Goal: Transaction & Acquisition: Purchase product/service

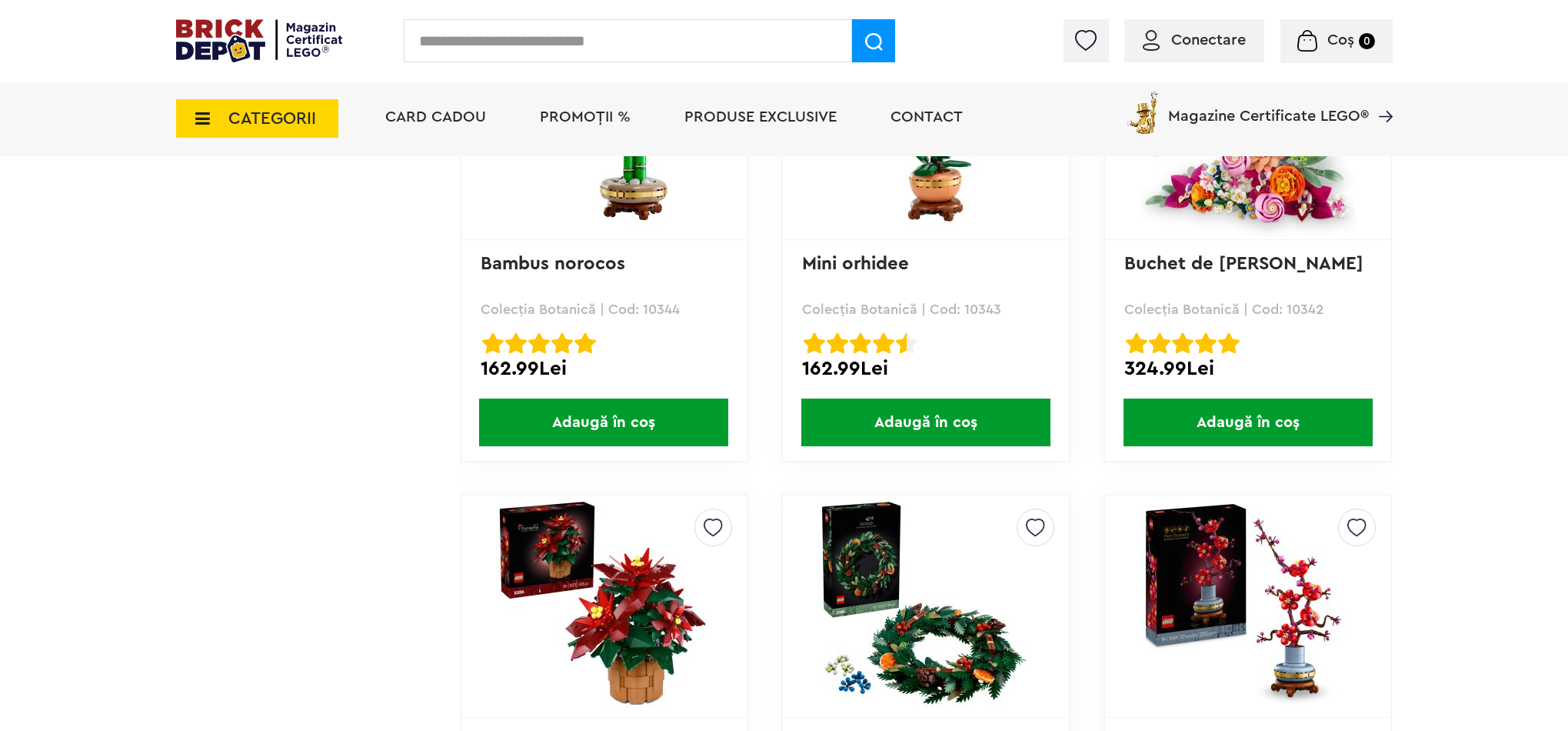
scroll to position [1964, 0]
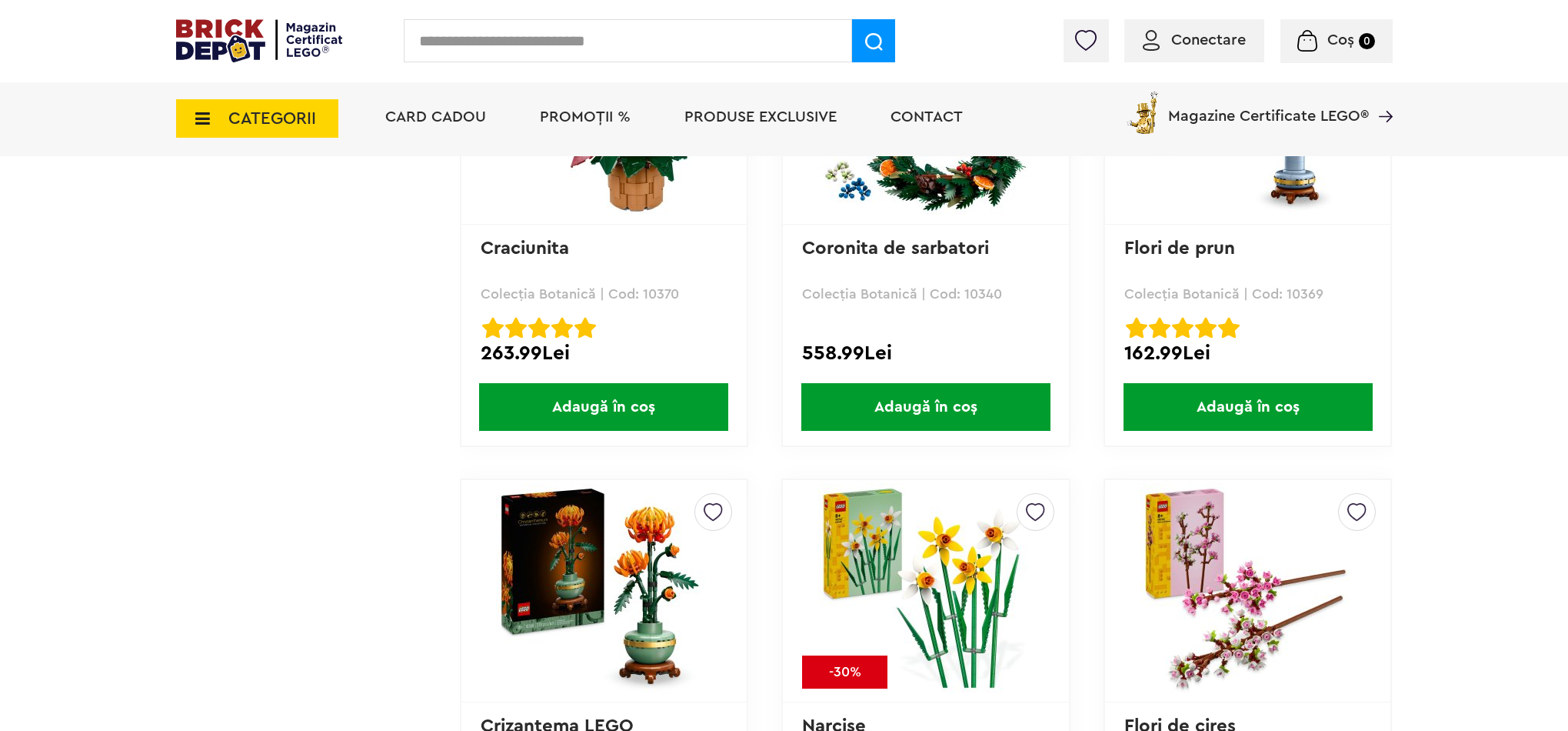
drag, startPoint x: 1095, startPoint y: 342, endPoint x: 1417, endPoint y: 394, distance: 326.2
click at [1018, 394] on div "Cadou VIP 40770 la achiziții LEGO [PERSON_NAME] de minim 445 lei! (1-30.9.2025)…" at bounding box center [784, 674] width 1568 height 5277
click at [1018, 633] on div "Cadou VIP 40770 la achiziții LEGO [PERSON_NAME] de minim 445 lei! (1-30.9.2025)…" at bounding box center [784, 674] width 1568 height 5277
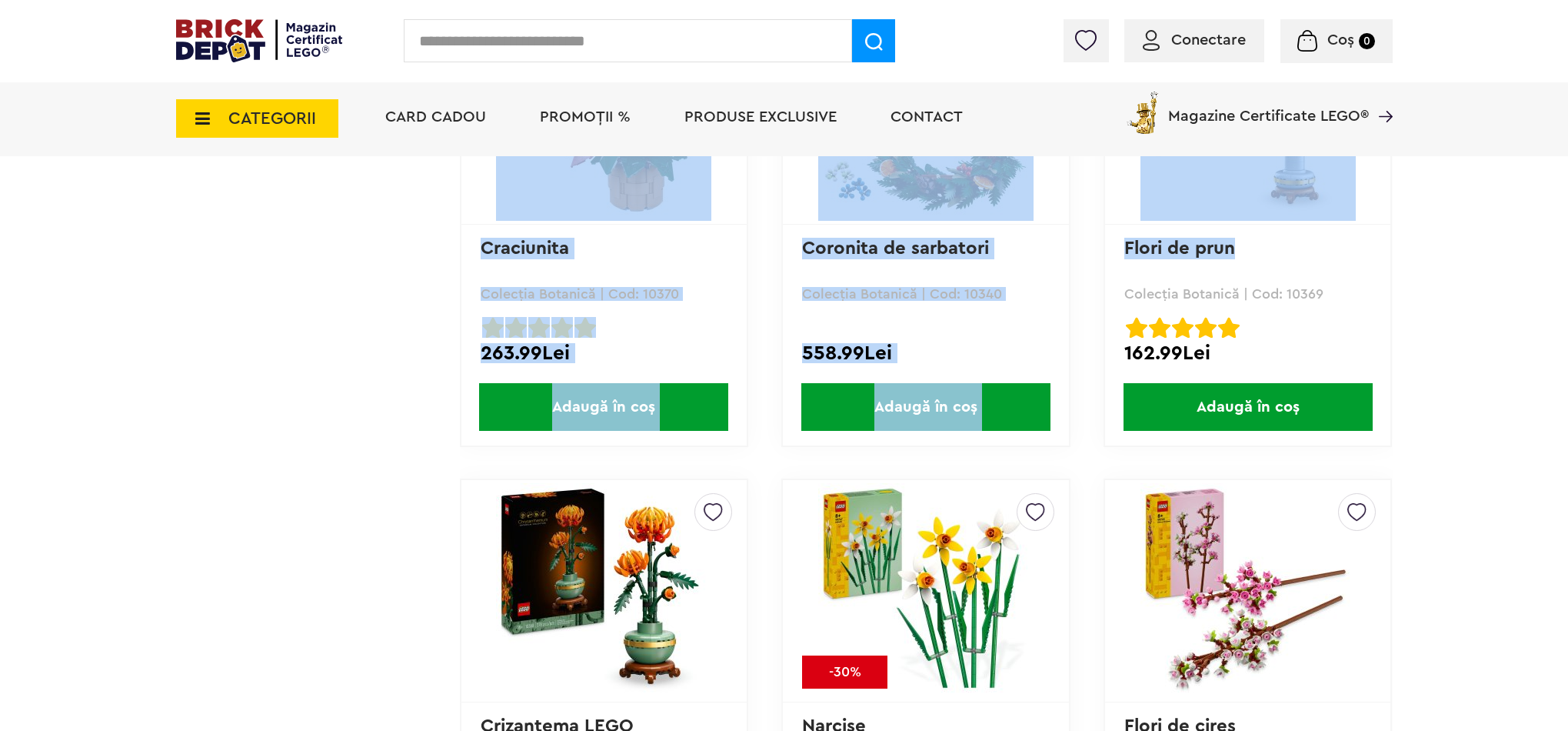
drag, startPoint x: 1444, startPoint y: 615, endPoint x: 1517, endPoint y: 257, distance: 365.4
click at [1018, 261] on div "Cadou VIP 40770 la achiziții LEGO [PERSON_NAME] de minim 445 lei! (1-30.9.2025)…" at bounding box center [784, 674] width 1568 height 5277
click at [1018, 258] on div "Cadou VIP 40770 la achiziții LEGO [PERSON_NAME] de minim 445 lei! (1-30.9.2025)…" at bounding box center [784, 674] width 1568 height 5277
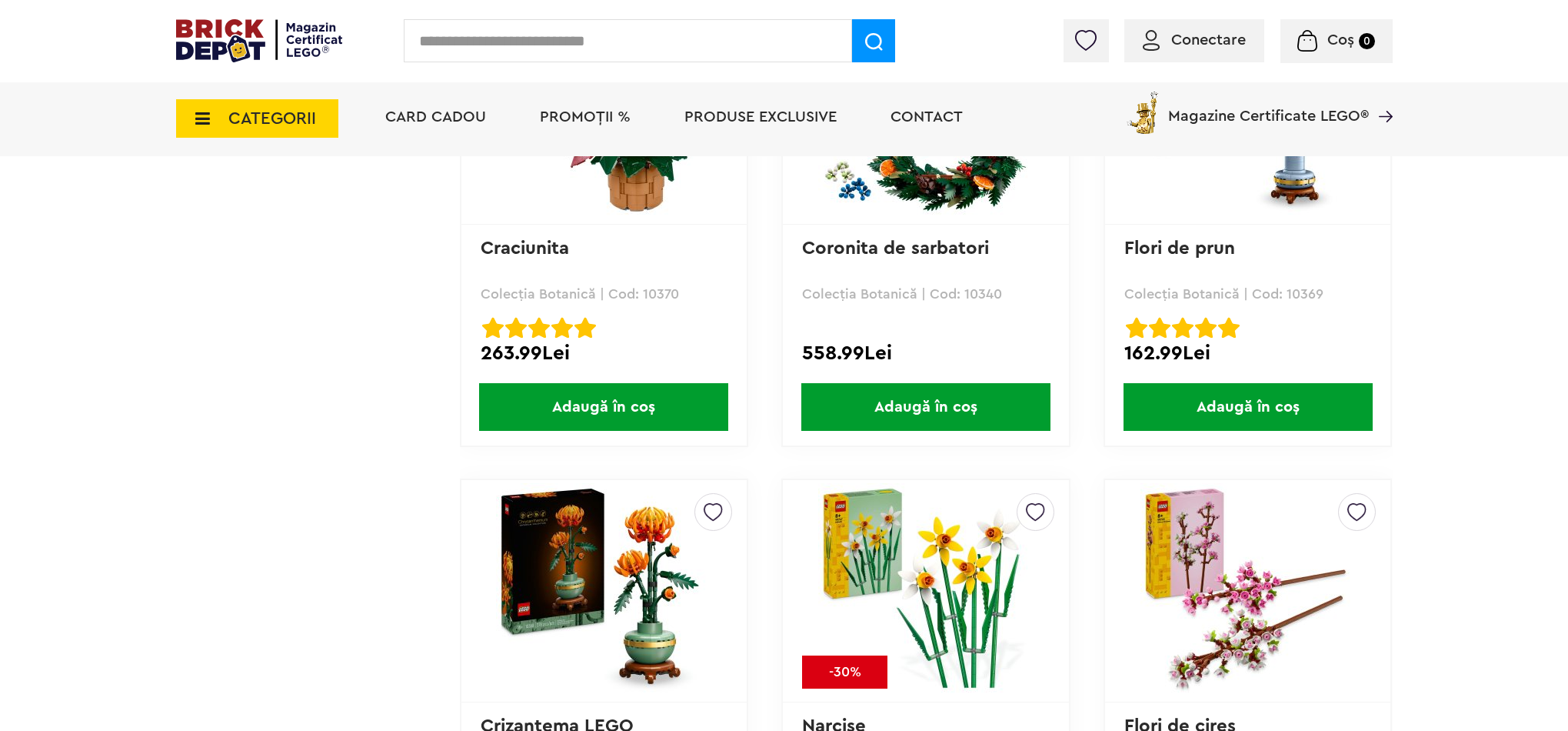
scroll to position [2756, 0]
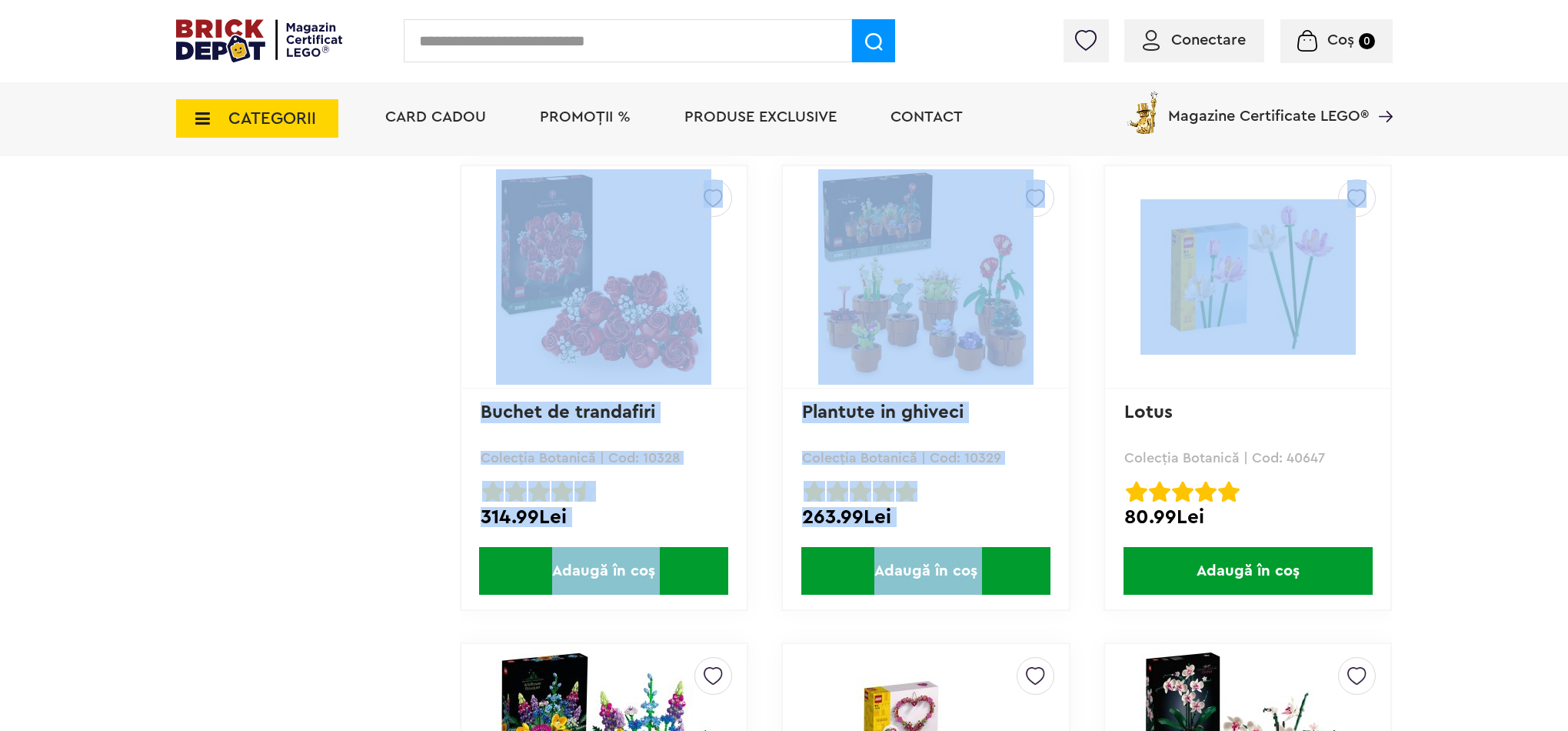
drag, startPoint x: 1491, startPoint y: 320, endPoint x: 1318, endPoint y: 172, distance: 227.7
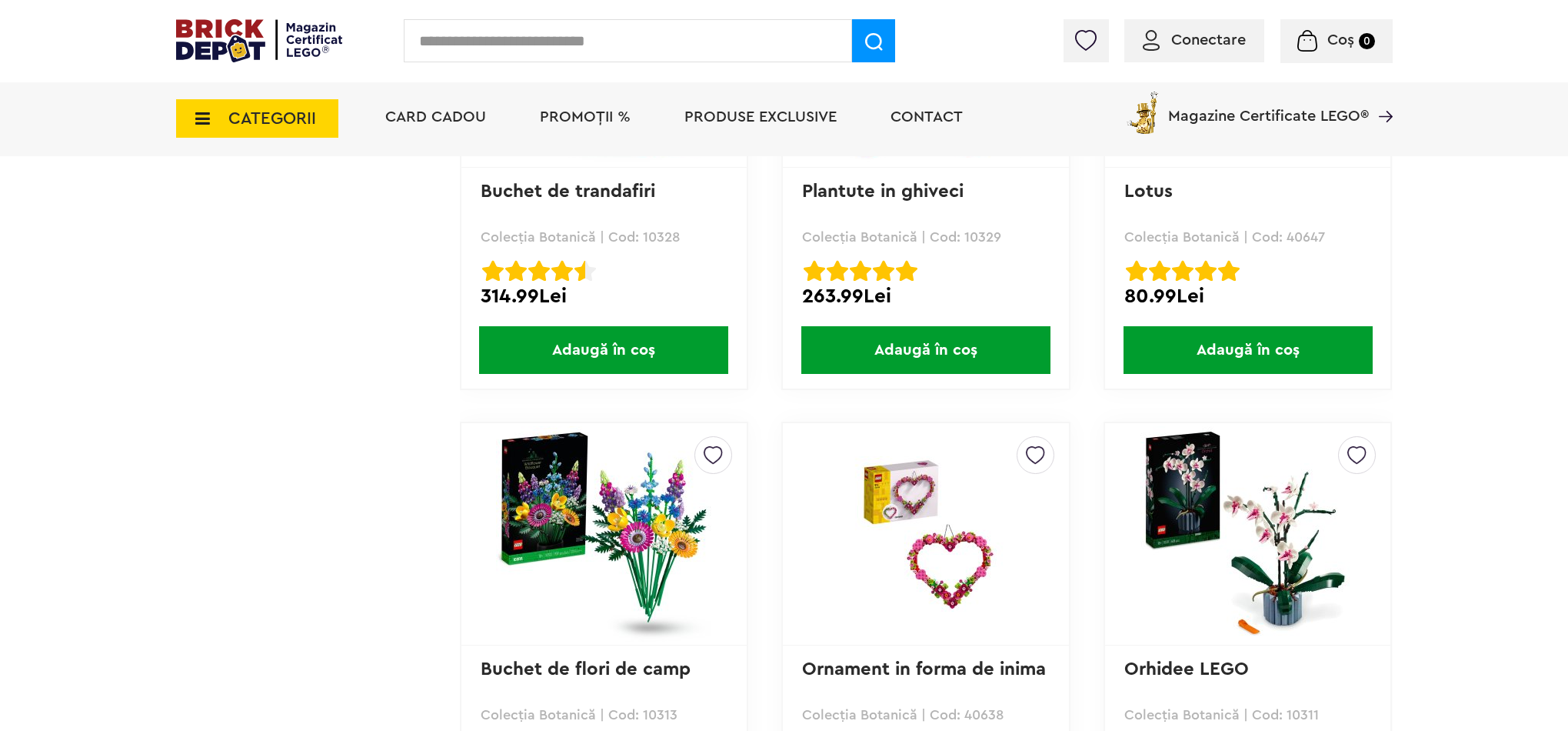
scroll to position [3137, 0]
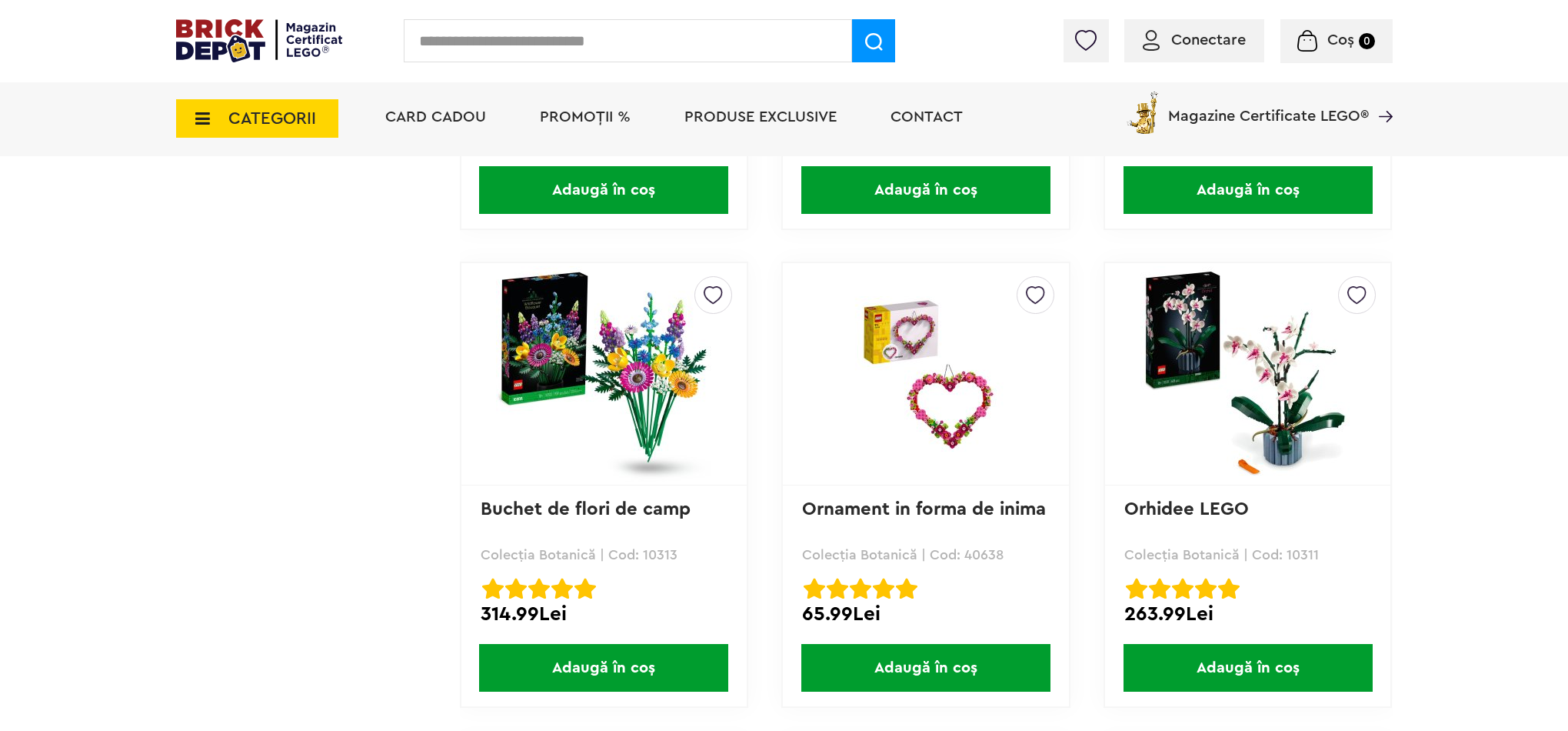
drag, startPoint x: 1465, startPoint y: 414, endPoint x: 1313, endPoint y: 257, distance: 218.5
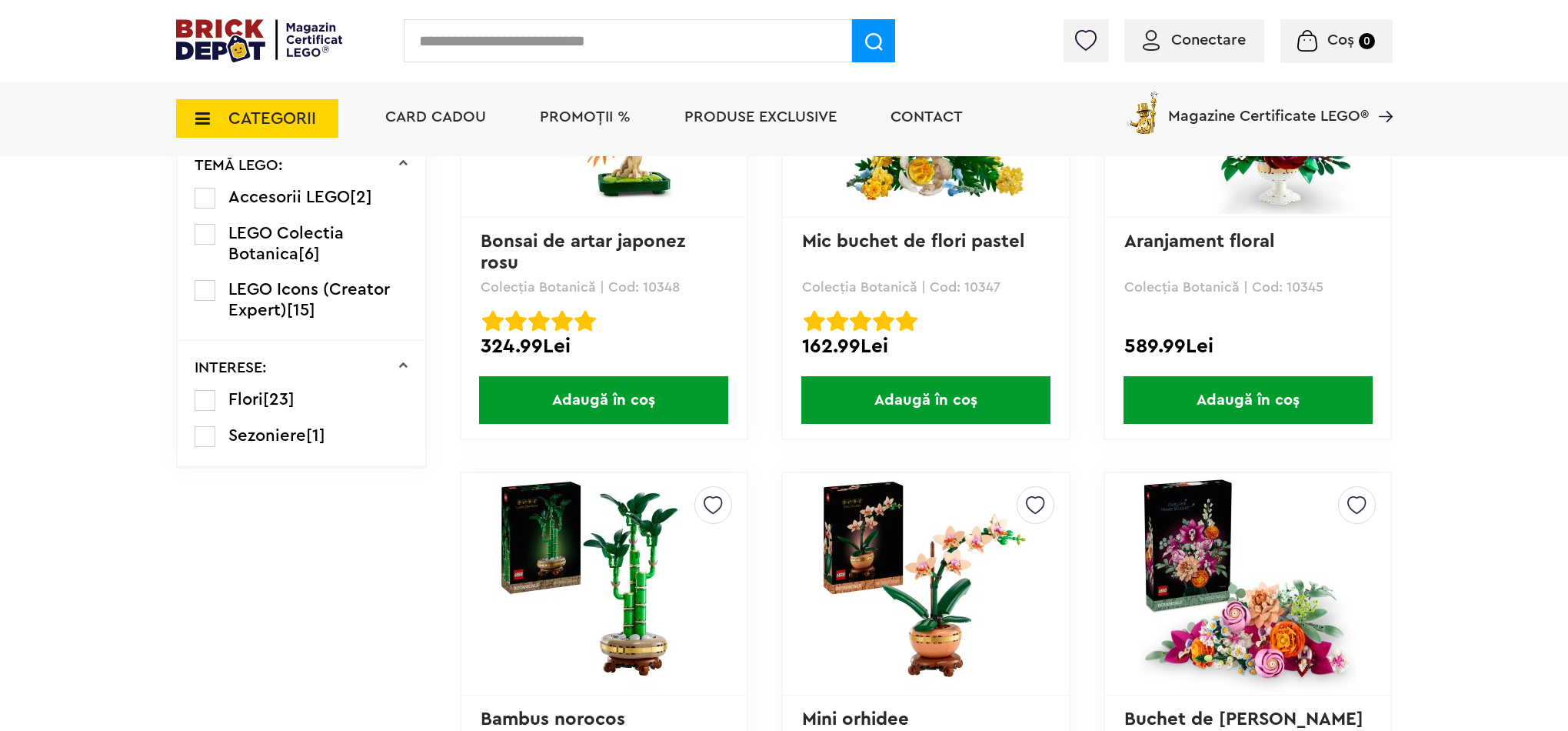
scroll to position [785, 0]
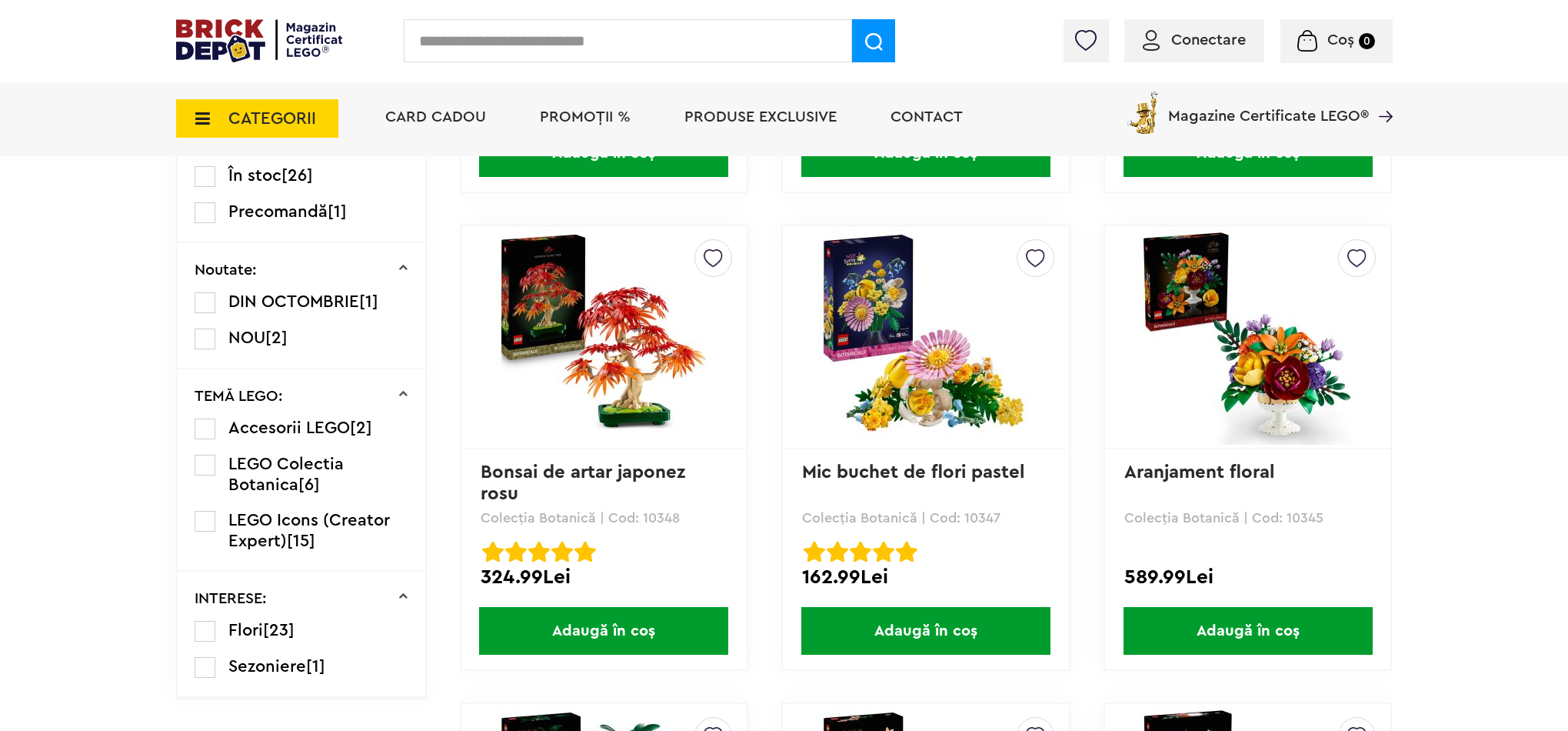
click at [646, 470] on link "Bonsai de artar japonez rosu" at bounding box center [585, 483] width 210 height 40
